Goal: Transaction & Acquisition: Purchase product/service

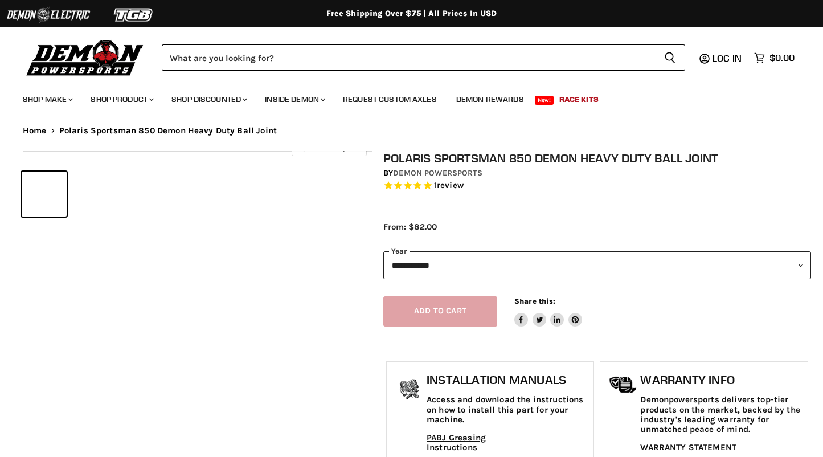
select select "******"
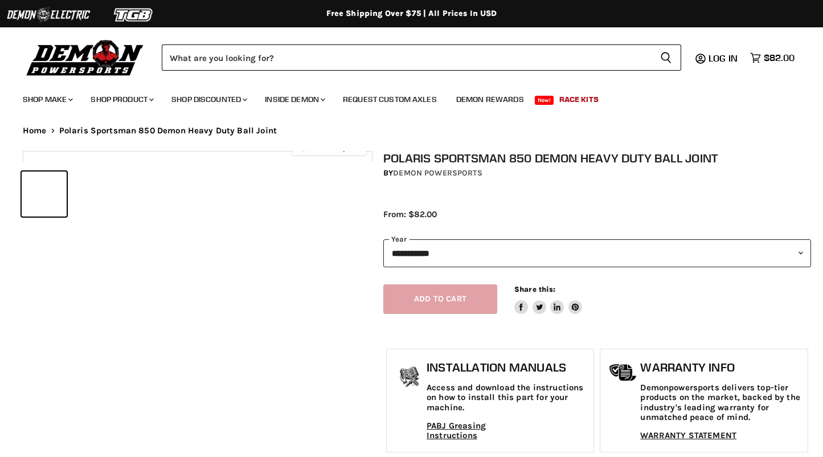
select select "******"
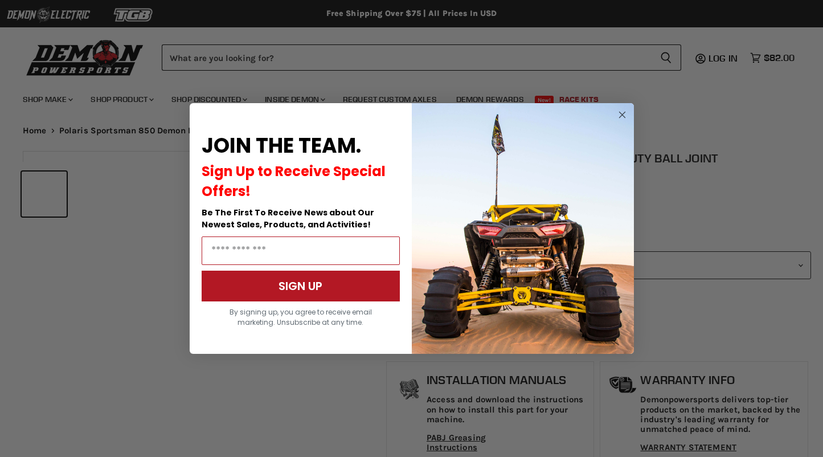
select select "******"
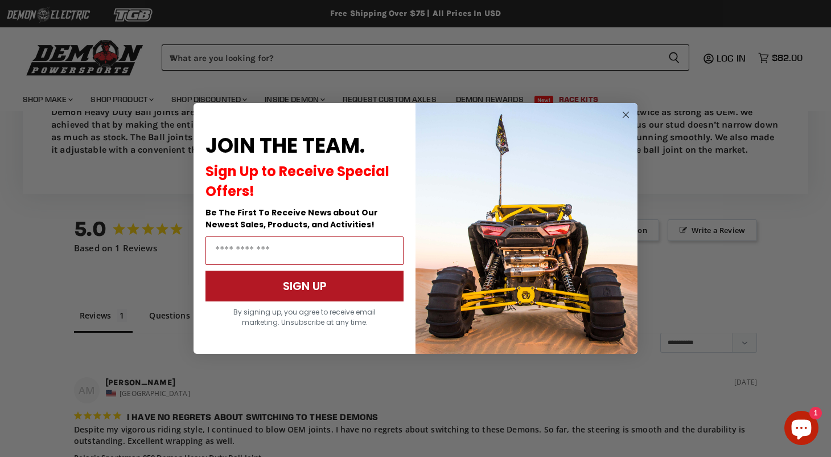
scroll to position [850, 0]
